Goal: Information Seeking & Learning: Learn about a topic

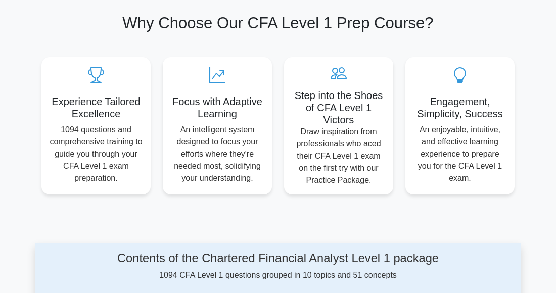
scroll to position [328, 0]
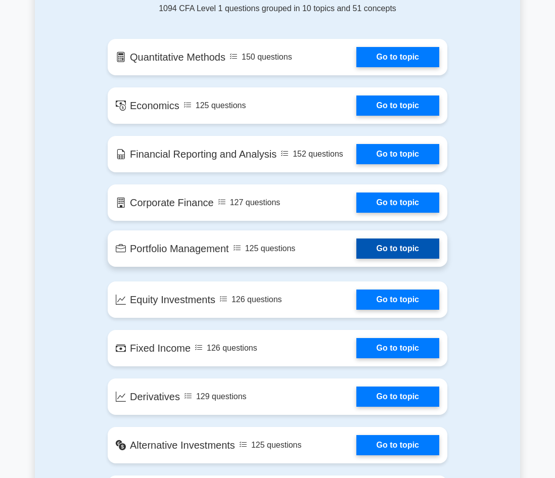
scroll to position [593, 0]
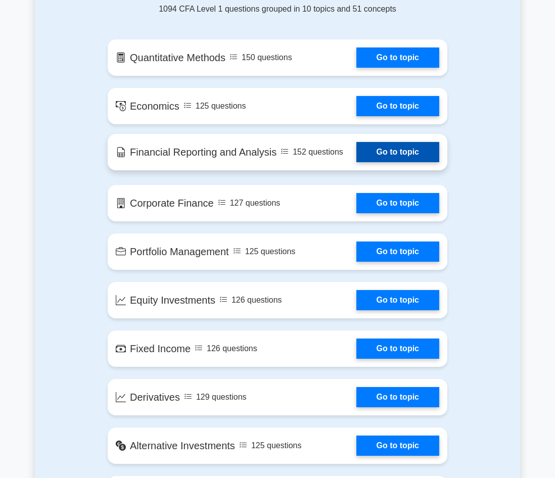
click at [356, 161] on link "Go to topic" at bounding box center [397, 152] width 83 height 20
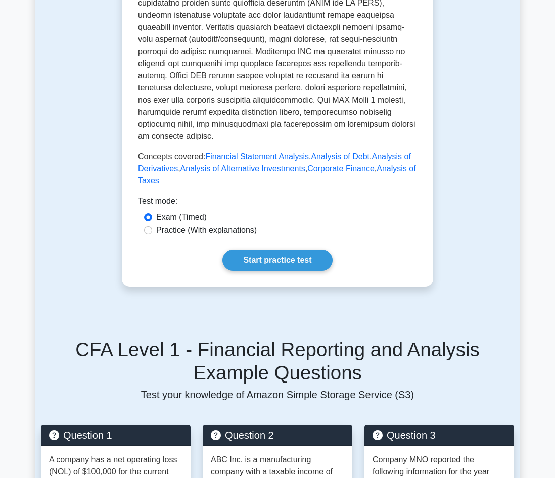
scroll to position [606, 0]
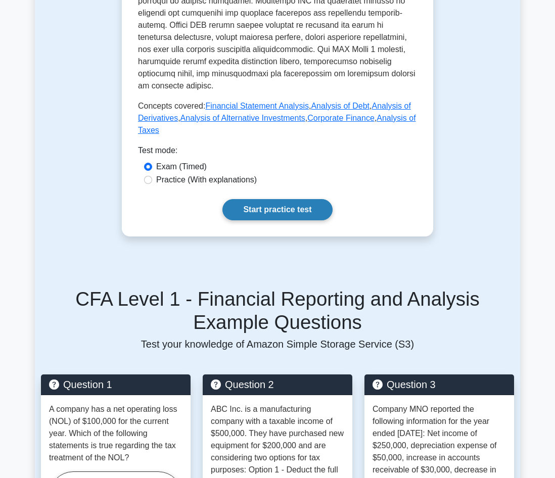
click at [271, 199] on link "Start practice test" at bounding box center [277, 209] width 110 height 21
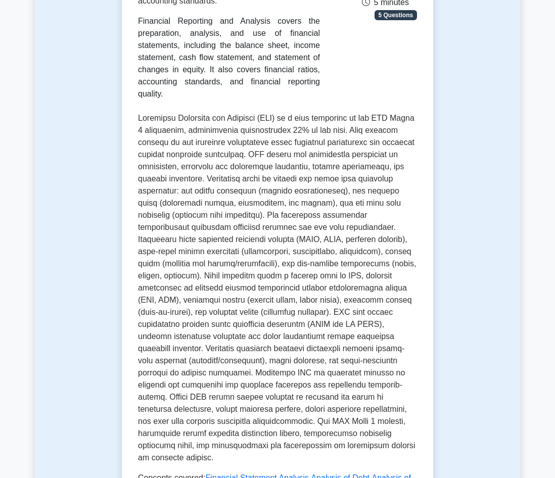
scroll to position [354, 0]
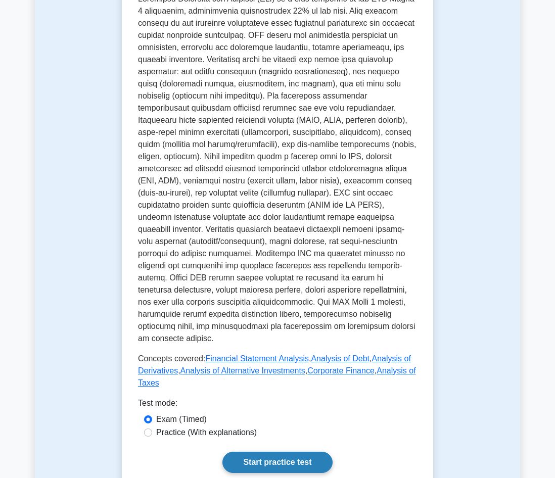
click at [284, 452] on link "Start practice test" at bounding box center [277, 462] width 110 height 21
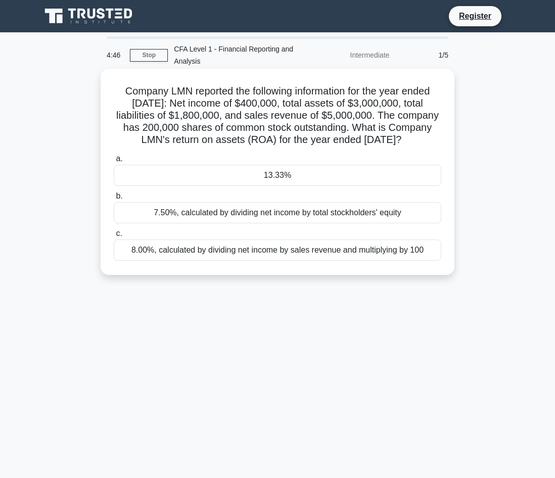
drag, startPoint x: 401, startPoint y: 130, endPoint x: 419, endPoint y: 161, distance: 36.0
click at [419, 161] on div "Company LMN reported the following information for the year ended December 31, …" at bounding box center [277, 172] width 345 height 198
click at [301, 186] on div "13.33%" at bounding box center [277, 175] width 327 height 21
click at [114, 162] on input "a. 13.33%" at bounding box center [114, 159] width 0 height 7
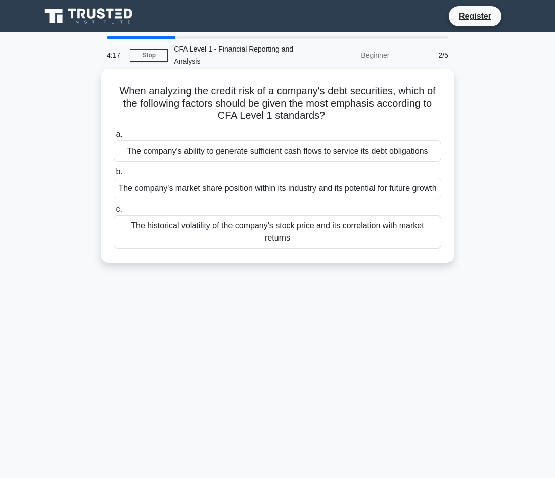
click at [284, 152] on div "The company's ability to generate sufficient cash flows to service its debt obl…" at bounding box center [277, 150] width 327 height 21
click at [114, 138] on input "a. The company's ability to generate sufficient cash flows to service its debt …" at bounding box center [114, 134] width 0 height 7
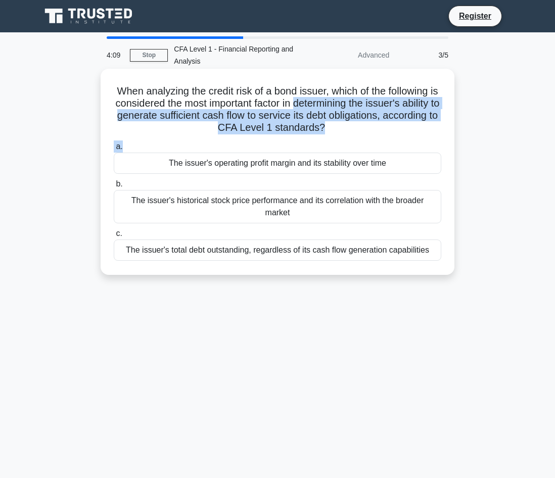
drag, startPoint x: 321, startPoint y: 104, endPoint x: 362, endPoint y: 139, distance: 54.1
click at [362, 139] on div "When analyzing the credit risk of a bond issuer, which of the following is cons…" at bounding box center [277, 172] width 345 height 198
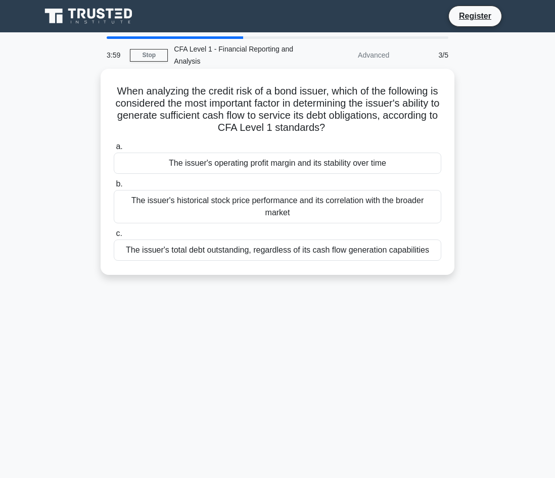
click at [261, 166] on div "The issuer's operating profit margin and its stability over time" at bounding box center [277, 163] width 327 height 21
click at [114, 150] on input "a. The issuer's operating profit margin and its stability over time" at bounding box center [114, 146] width 0 height 7
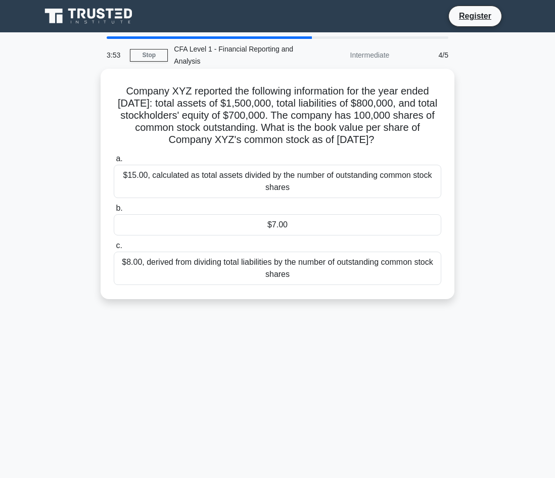
drag, startPoint x: 332, startPoint y: 127, endPoint x: 437, endPoint y: 140, distance: 106.4
click at [437, 140] on h5 "Company XYZ reported the following information for the year ended December 31, …" at bounding box center [277, 116] width 329 height 62
click at [278, 234] on div "$7.00" at bounding box center [277, 224] width 327 height 21
click at [114, 212] on input "b. $7.00" at bounding box center [114, 208] width 0 height 7
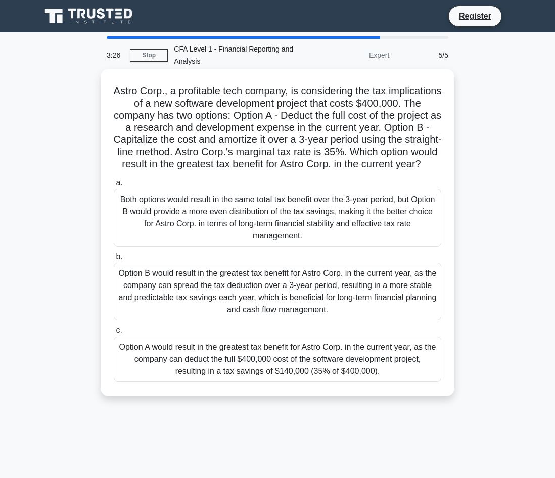
drag, startPoint x: 169, startPoint y: 114, endPoint x: 334, endPoint y: 177, distance: 177.5
click at [334, 171] on h5 "Astro Corp., a profitable tech company, is considering the tax implications of …" at bounding box center [277, 128] width 329 height 86
click at [286, 381] on div "Option A would result in the greatest tax benefit for Astro Corp. in the curren…" at bounding box center [277, 358] width 327 height 45
click at [114, 334] on input "c. Option A would result in the greatest tax benefit for Astro Corp. in the cur…" at bounding box center [114, 330] width 0 height 7
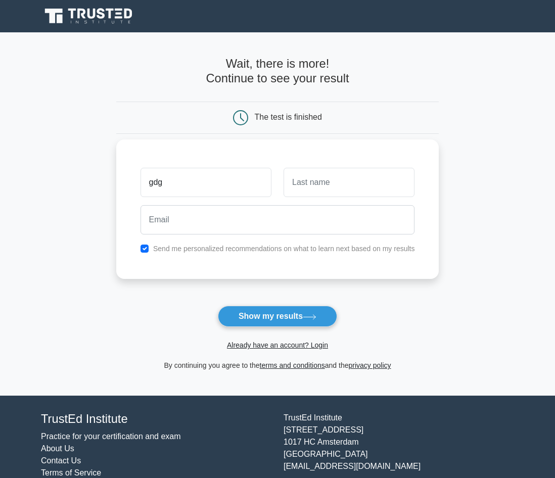
type input "gdg"
click at [322, 191] on input "text" at bounding box center [348, 182] width 131 height 29
type input "db"
click at [145, 252] on input "checkbox" at bounding box center [144, 248] width 8 height 8
click at [145, 251] on input "checkbox" at bounding box center [144, 248] width 8 height 8
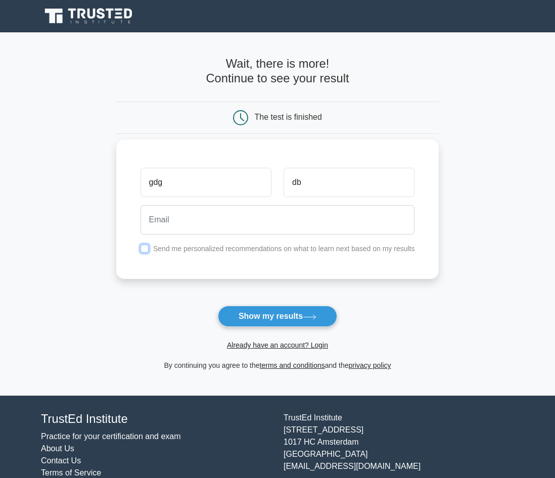
checkbox input "true"
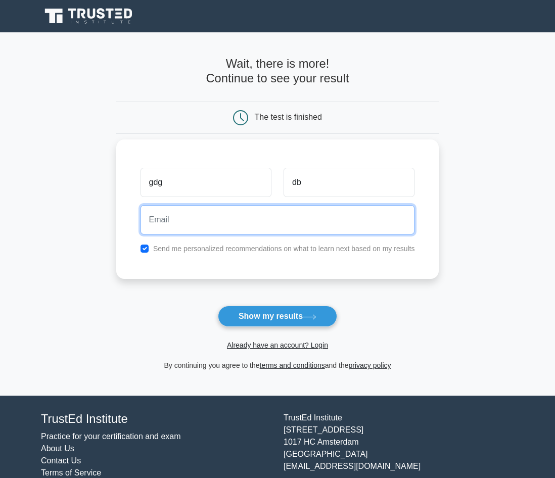
click at [172, 216] on input "email" at bounding box center [277, 219] width 274 height 29
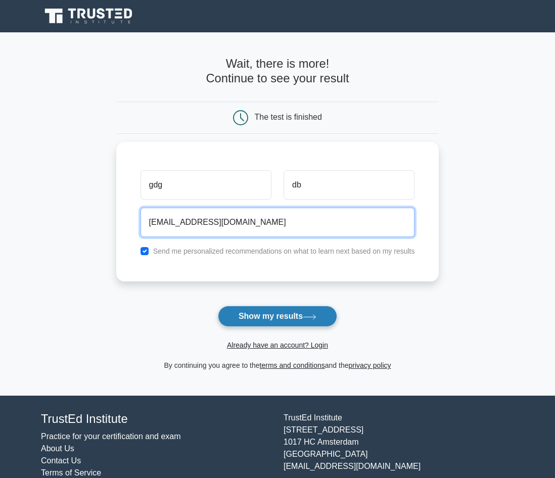
type input "[EMAIL_ADDRESS][DOMAIN_NAME]"
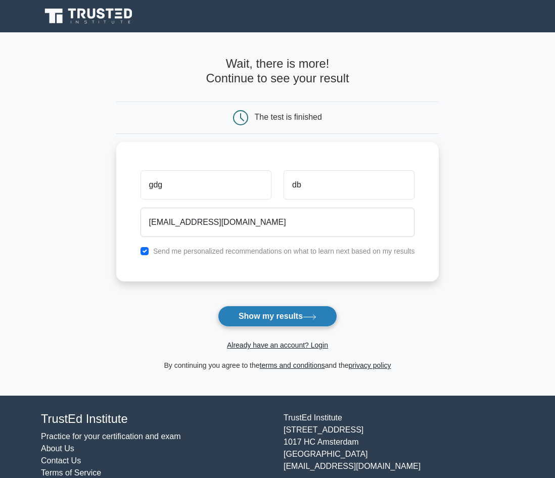
click at [259, 319] on button "Show my results" at bounding box center [277, 316] width 119 height 21
